Goal: Entertainment & Leisure: Browse casually

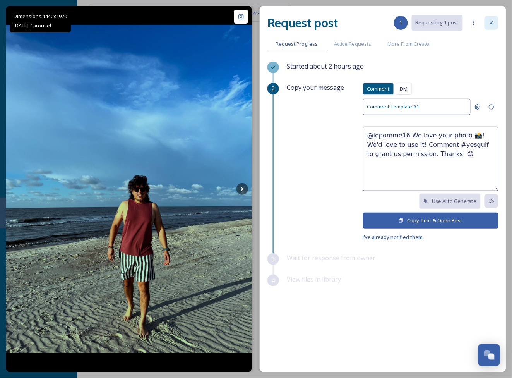
click at [493, 24] on icon at bounding box center [491, 22] width 3 height 3
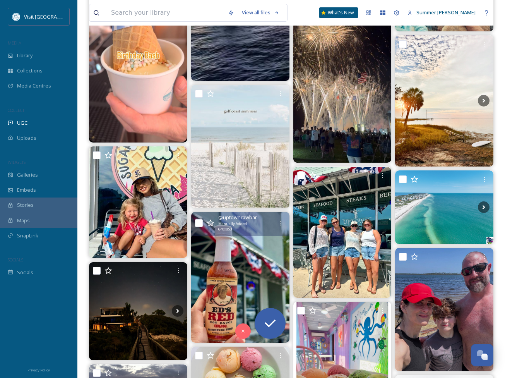
scroll to position [1406, 0]
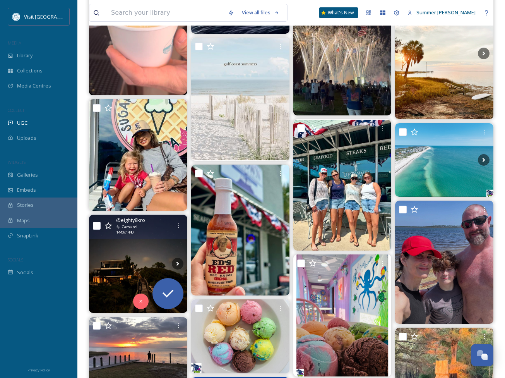
click at [137, 255] on img at bounding box center [138, 264] width 98 height 98
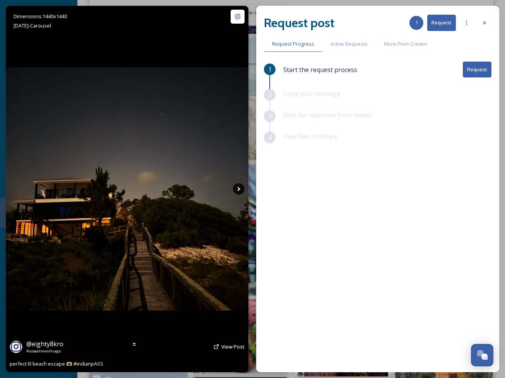
click at [239, 189] on icon at bounding box center [239, 189] width 3 height 4
click at [237, 190] on icon at bounding box center [239, 189] width 12 height 12
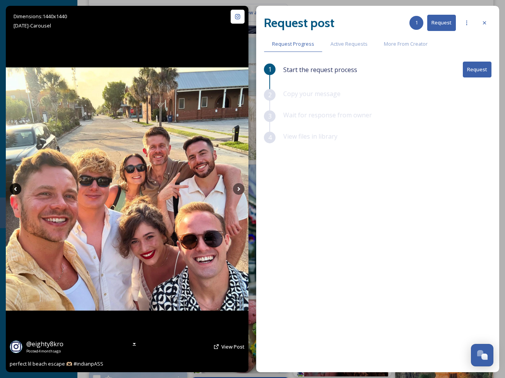
click at [17, 189] on icon at bounding box center [16, 189] width 12 height 12
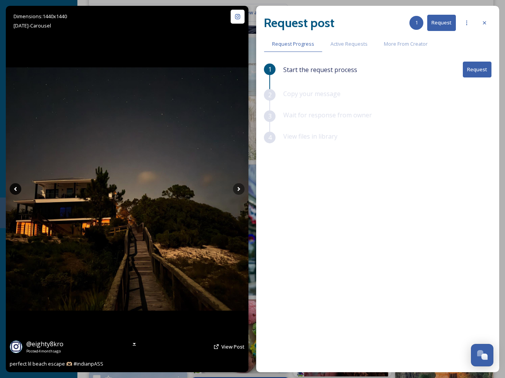
click at [14, 189] on icon at bounding box center [16, 189] width 12 height 12
click at [487, 22] on icon at bounding box center [485, 23] width 6 height 6
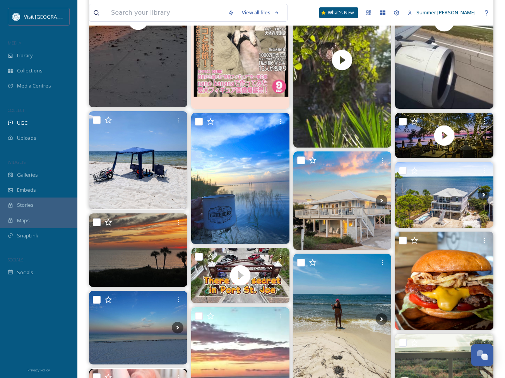
scroll to position [765, 0]
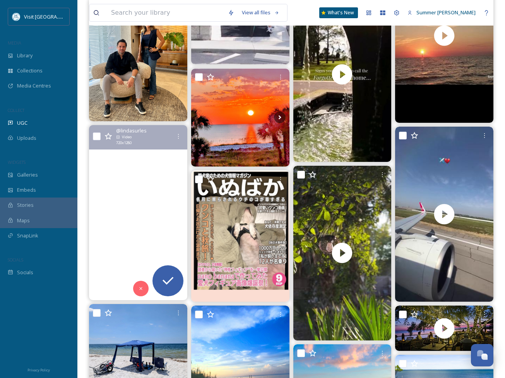
click at [154, 168] on video "You never know what you’ll see on evening walks at St Joe Beach. 🦈 Always enter…" at bounding box center [138, 212] width 98 height 175
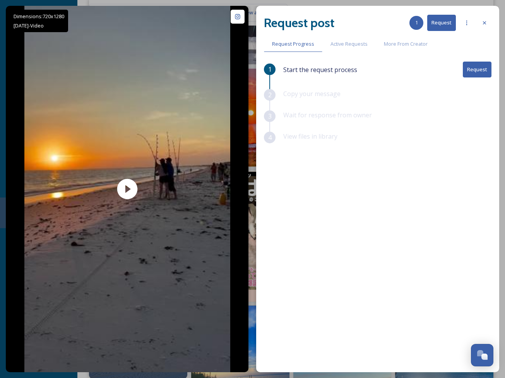
click at [477, 70] on button "Request" at bounding box center [477, 70] width 29 height 16
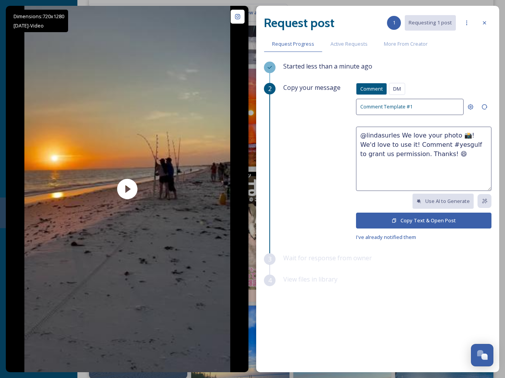
click at [413, 222] on button "Copy Text & Open Post" at bounding box center [423, 221] width 135 height 16
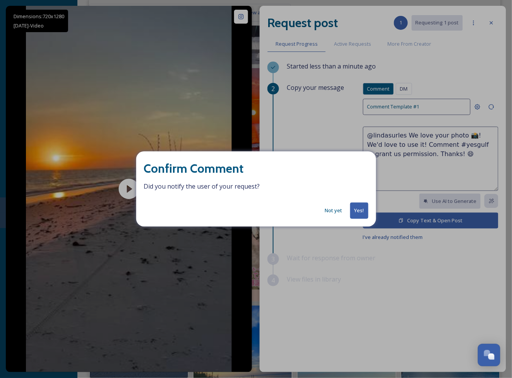
click at [359, 210] on button "Yes!" at bounding box center [359, 210] width 18 height 16
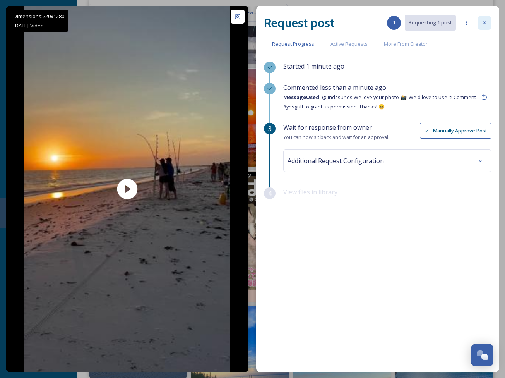
click at [489, 22] on div at bounding box center [485, 23] width 14 height 14
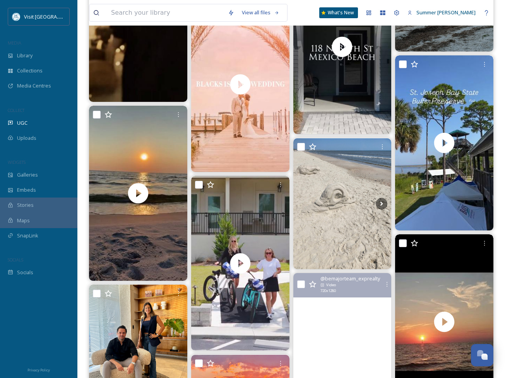
scroll to position [295, 0]
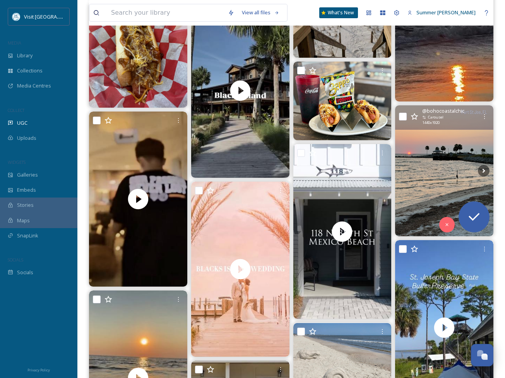
click at [458, 187] on img at bounding box center [444, 170] width 98 height 131
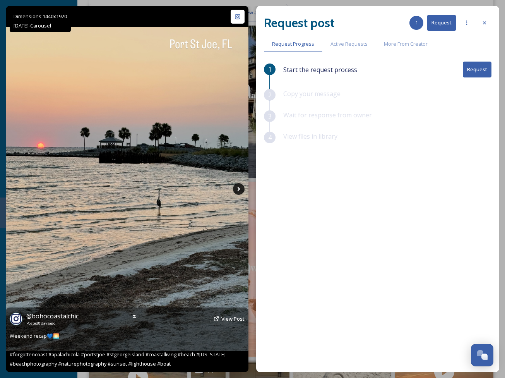
click at [243, 187] on icon at bounding box center [239, 189] width 12 height 12
click at [238, 190] on icon at bounding box center [239, 189] width 3 height 4
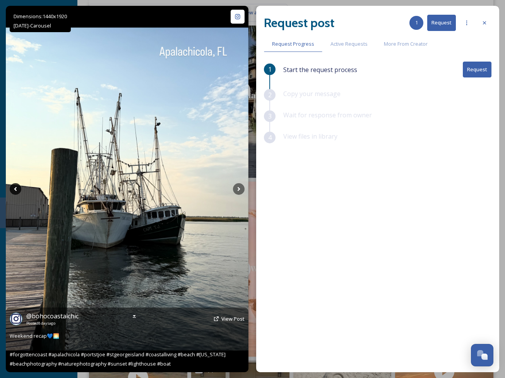
click at [12, 188] on icon at bounding box center [16, 189] width 12 height 12
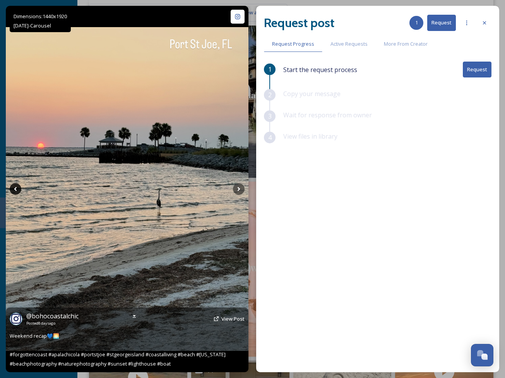
click at [12, 188] on icon at bounding box center [16, 189] width 12 height 12
click at [240, 189] on icon at bounding box center [239, 189] width 12 height 12
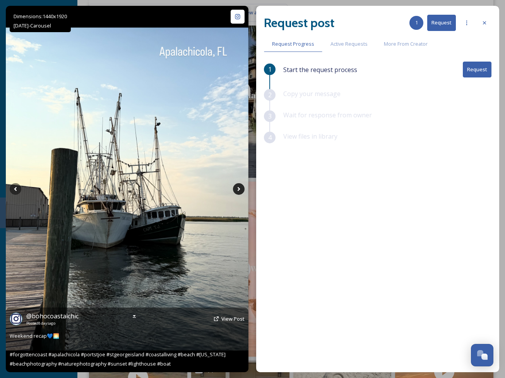
click at [240, 189] on icon at bounding box center [239, 189] width 12 height 12
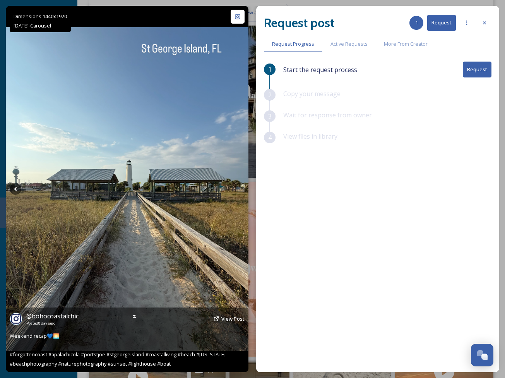
click at [237, 190] on icon at bounding box center [239, 189] width 12 height 12
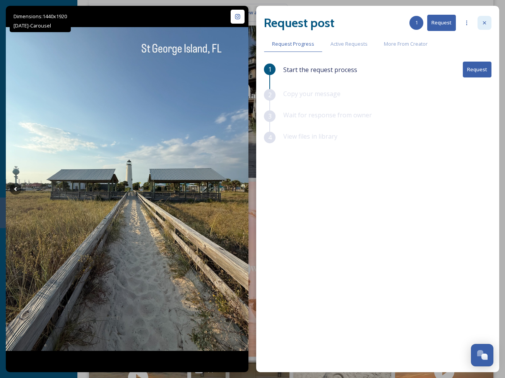
click at [484, 25] on icon at bounding box center [485, 23] width 6 height 6
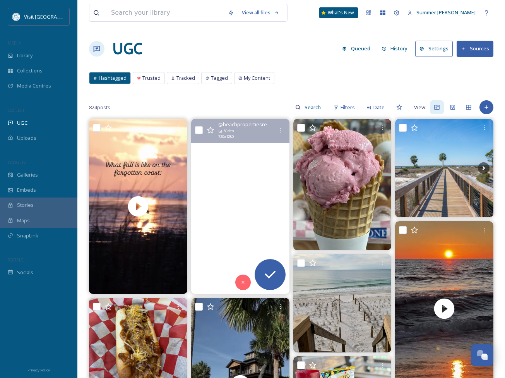
click at [243, 211] on video "You wanna go grab coffee in Port St. Joe? ☕✨\a\aWhether you’re headed to or fro…" at bounding box center [240, 206] width 98 height 175
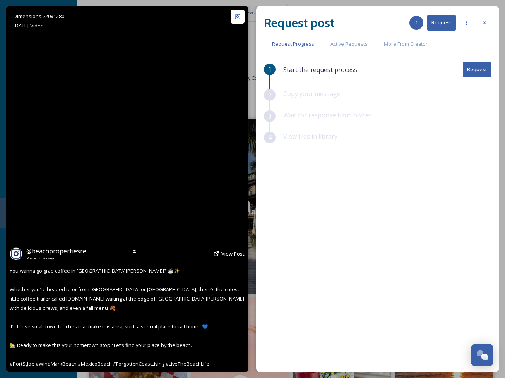
click at [133, 186] on video "You wanna go grab coffee in Port St. Joe? ☕✨\a\aWhether you’re headed to or fro…" at bounding box center [127, 189] width 206 height 366
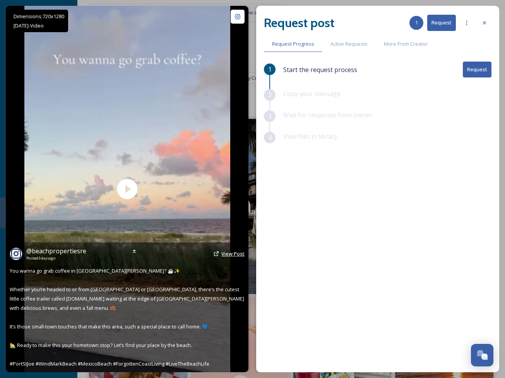
click at [230, 254] on span "View Post" at bounding box center [232, 253] width 23 height 7
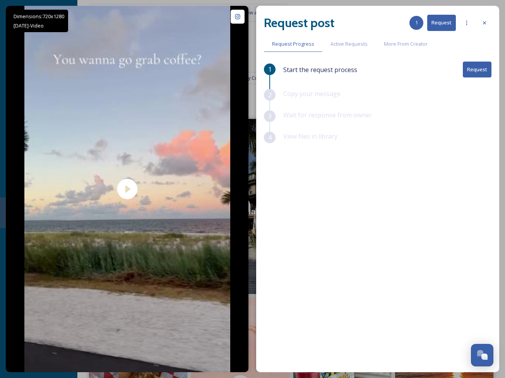
click at [474, 69] on button "Request" at bounding box center [477, 70] width 29 height 16
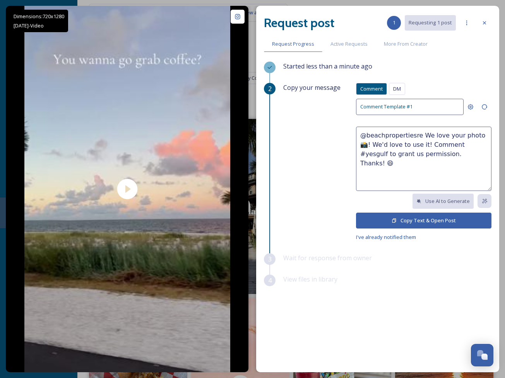
click at [432, 223] on button "Copy Text & Open Post" at bounding box center [423, 221] width 135 height 16
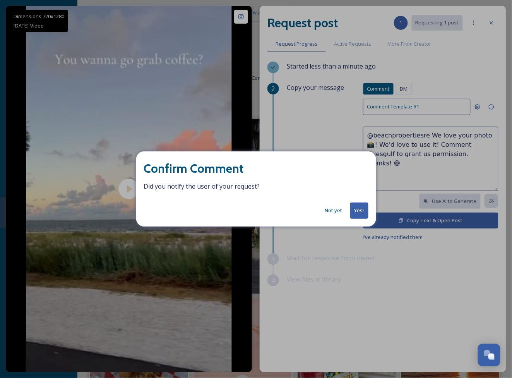
click at [358, 210] on button "Yes!" at bounding box center [359, 210] width 18 height 16
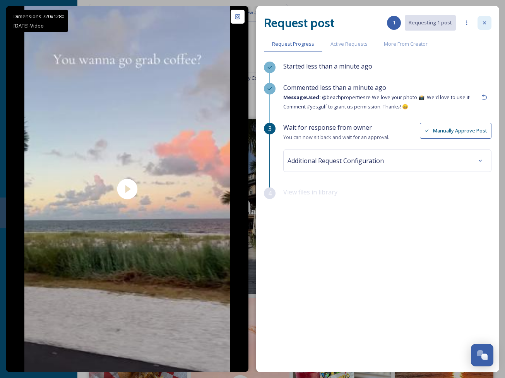
click at [485, 24] on icon at bounding box center [485, 23] width 6 height 6
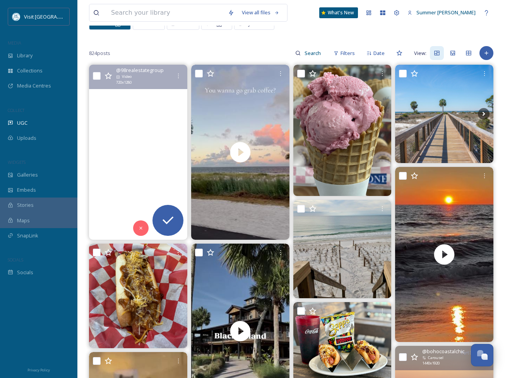
scroll to position [89, 0]
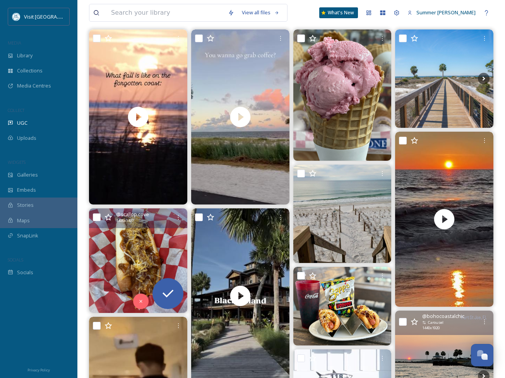
click at [151, 257] on img at bounding box center [138, 260] width 98 height 105
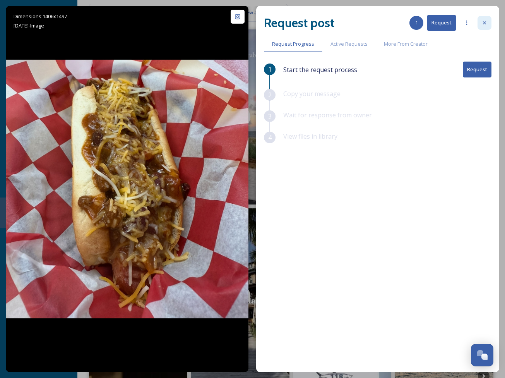
click at [485, 20] on icon at bounding box center [485, 23] width 6 height 6
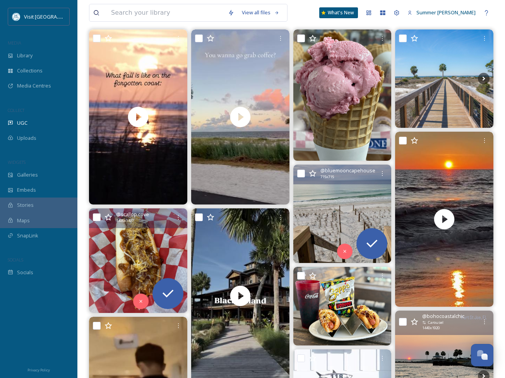
click at [353, 198] on img at bounding box center [342, 214] width 98 height 98
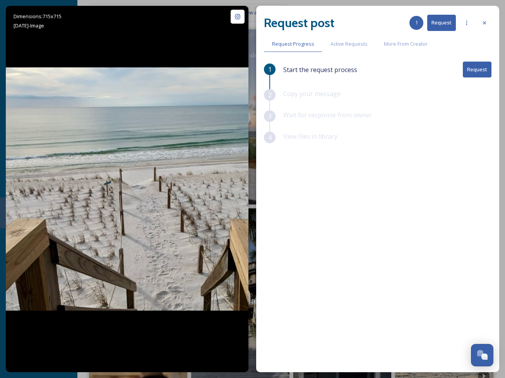
click at [483, 71] on button "Request" at bounding box center [477, 70] width 29 height 16
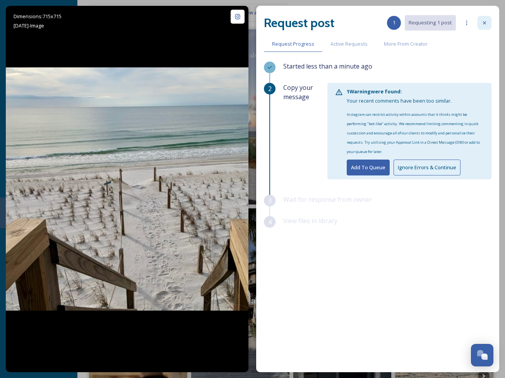
click at [488, 24] on div at bounding box center [485, 23] width 14 height 14
